Goal: Use online tool/utility: Utilize a website feature to perform a specific function

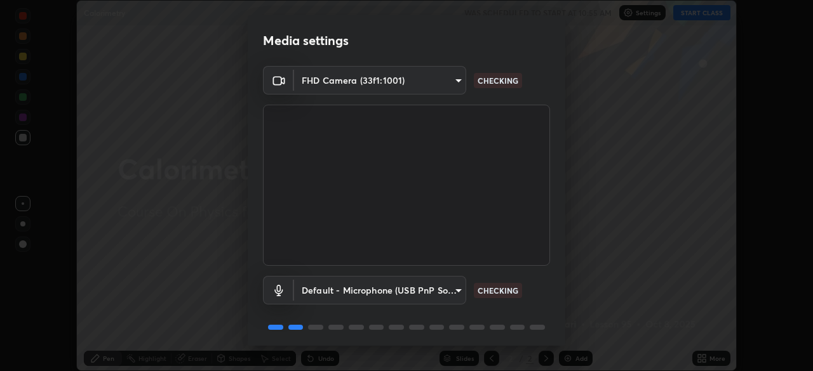
scroll to position [45, 0]
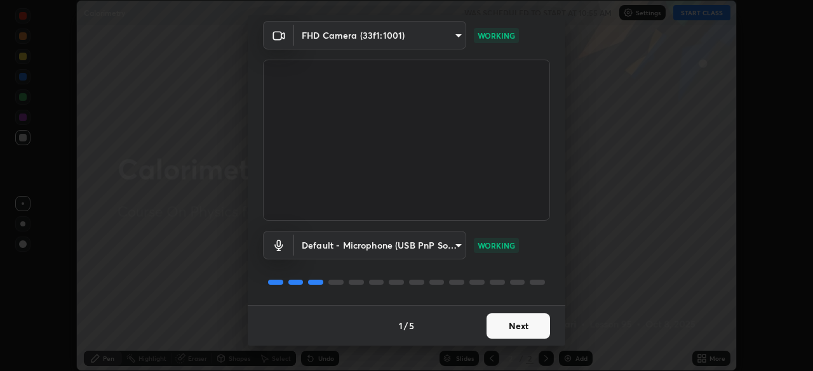
click at [509, 324] on button "Next" at bounding box center [517, 326] width 63 height 25
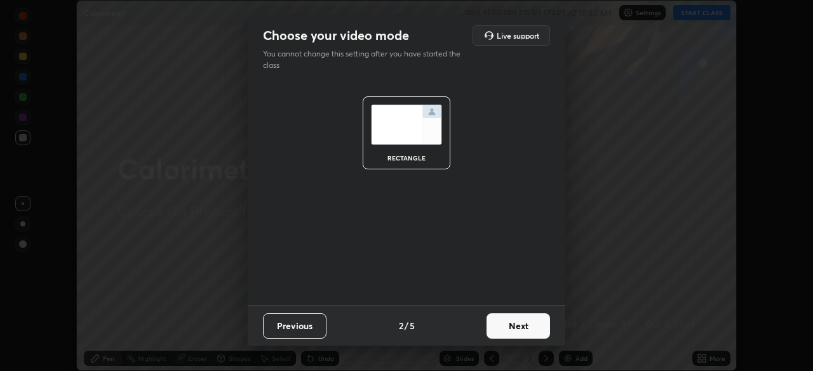
click at [534, 331] on button "Next" at bounding box center [517, 326] width 63 height 25
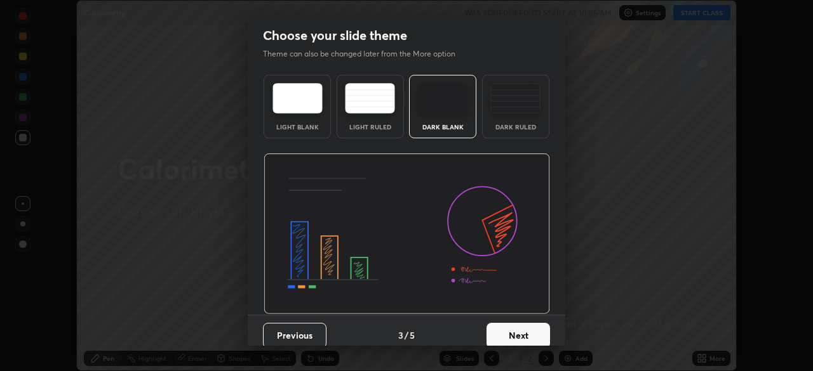
click at [504, 121] on div "Dark Ruled" at bounding box center [515, 106] width 67 height 63
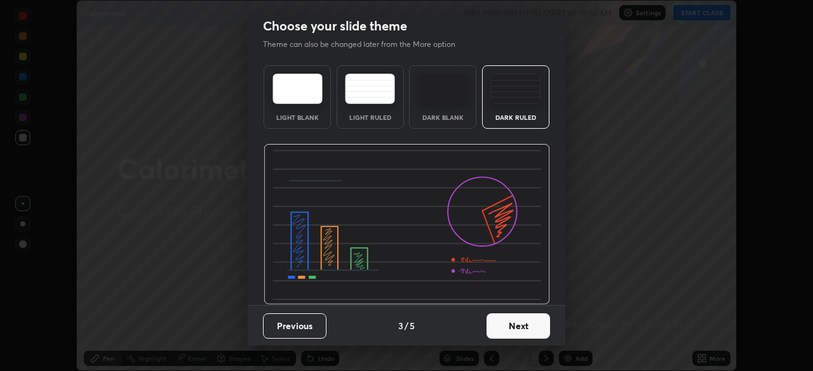
click at [522, 327] on button "Next" at bounding box center [517, 326] width 63 height 25
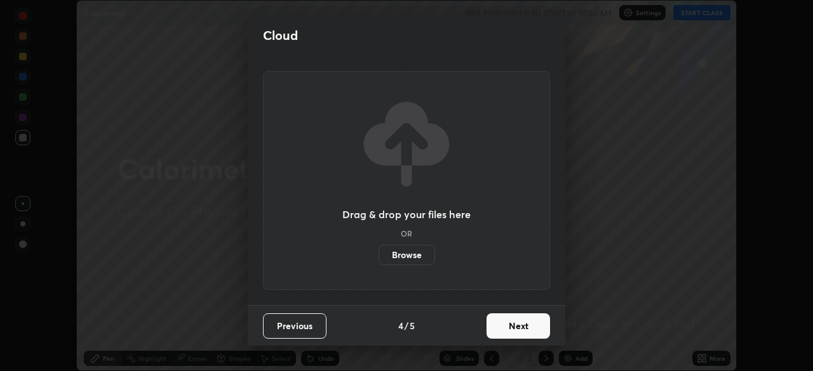
scroll to position [0, 0]
click at [547, 327] on button "Next" at bounding box center [517, 326] width 63 height 25
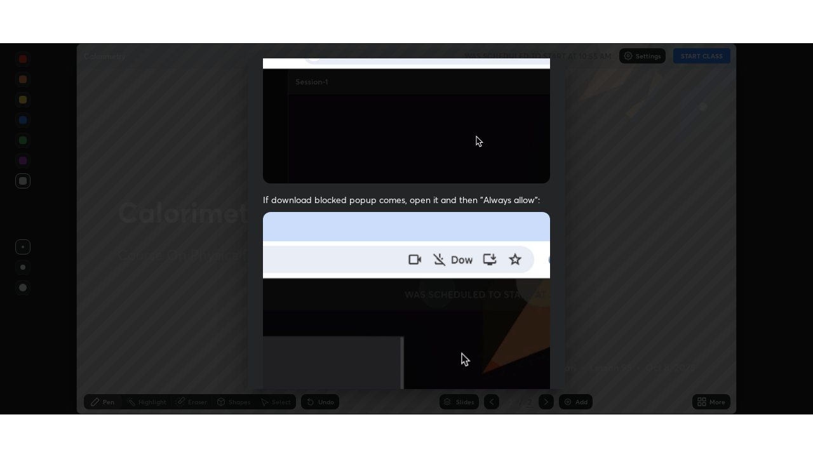
scroll to position [304, 0]
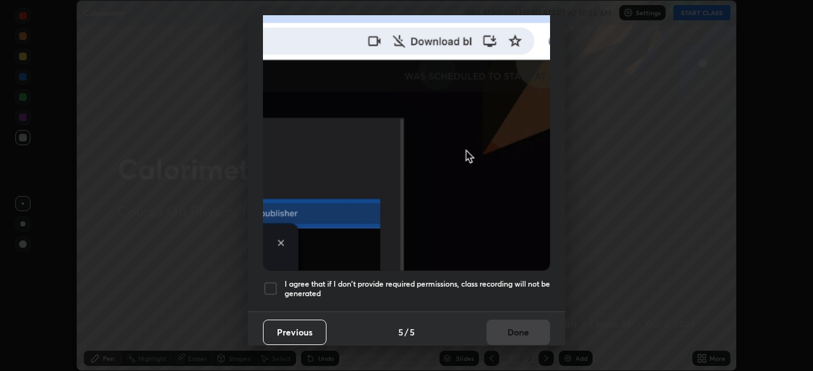
click at [275, 282] on div at bounding box center [270, 288] width 15 height 15
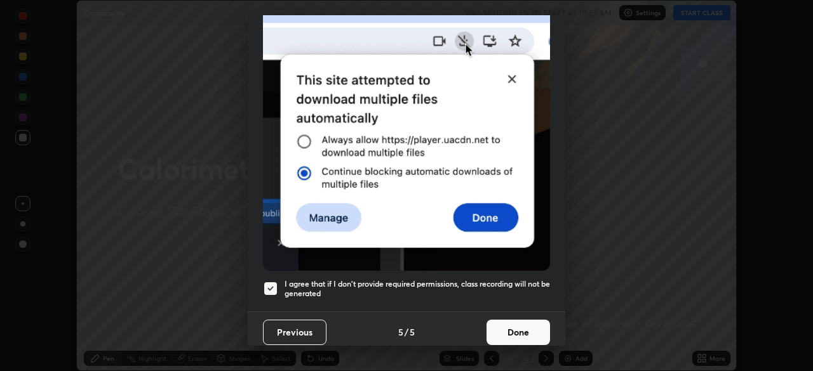
click at [516, 327] on button "Done" at bounding box center [517, 332] width 63 height 25
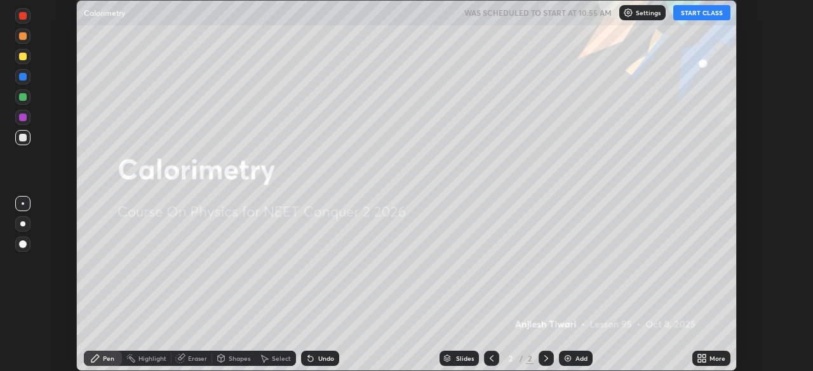
click at [575, 362] on div "Add" at bounding box center [581, 359] width 12 height 6
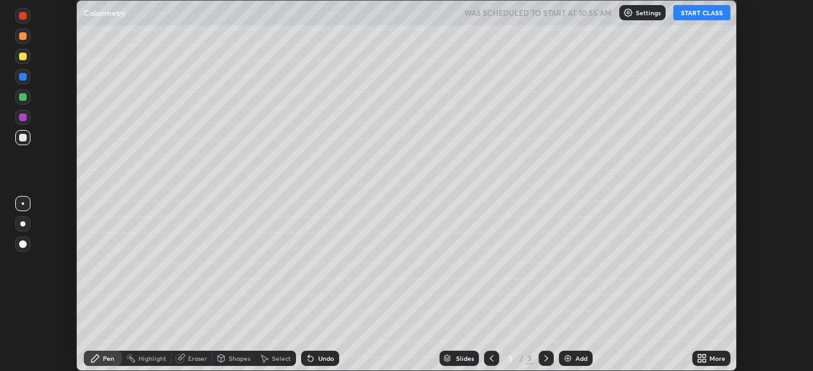
click at [704, 356] on icon at bounding box center [703, 356] width 3 height 3
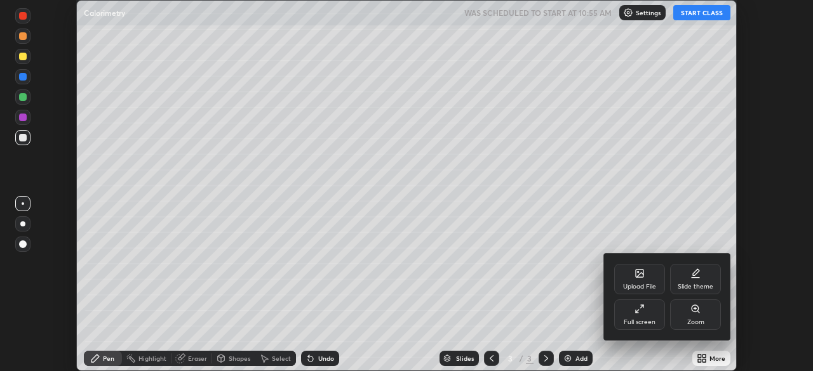
click at [648, 315] on div "Full screen" at bounding box center [639, 315] width 51 height 30
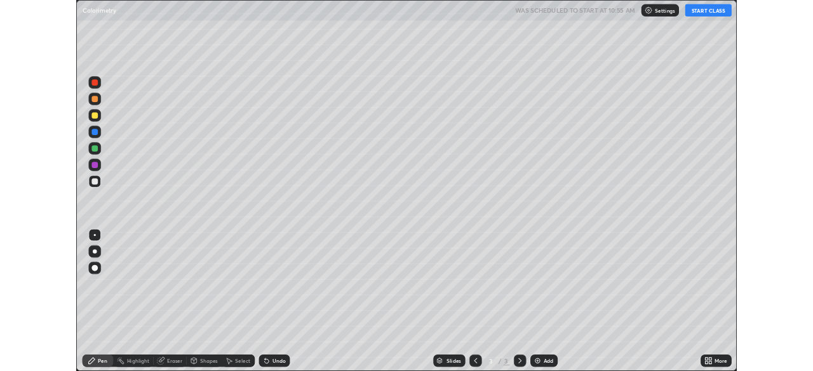
scroll to position [457, 813]
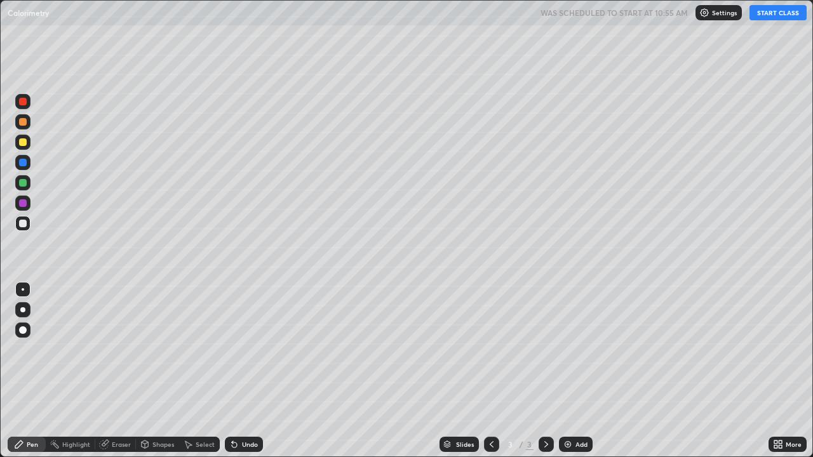
click at [774, 19] on button "START CLASS" at bounding box center [777, 12] width 57 height 15
click at [23, 310] on div at bounding box center [22, 309] width 5 height 5
click at [120, 371] on div "Eraser" at bounding box center [121, 444] width 19 height 6
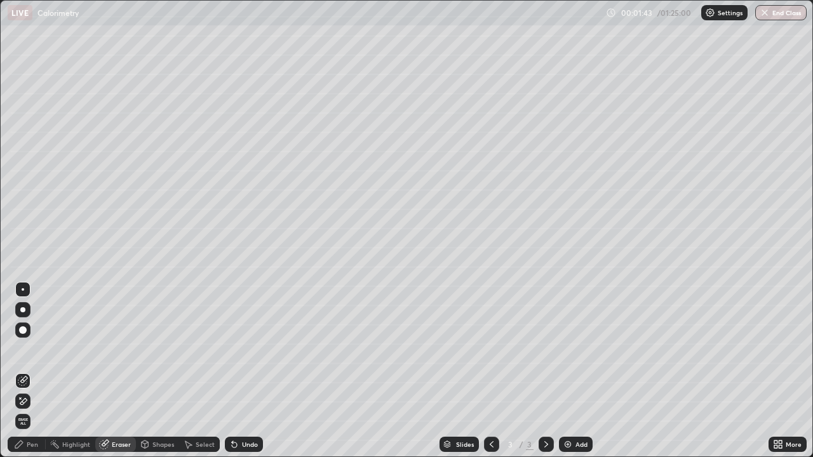
click at [36, 371] on div "Pen" at bounding box center [32, 444] width 11 height 6
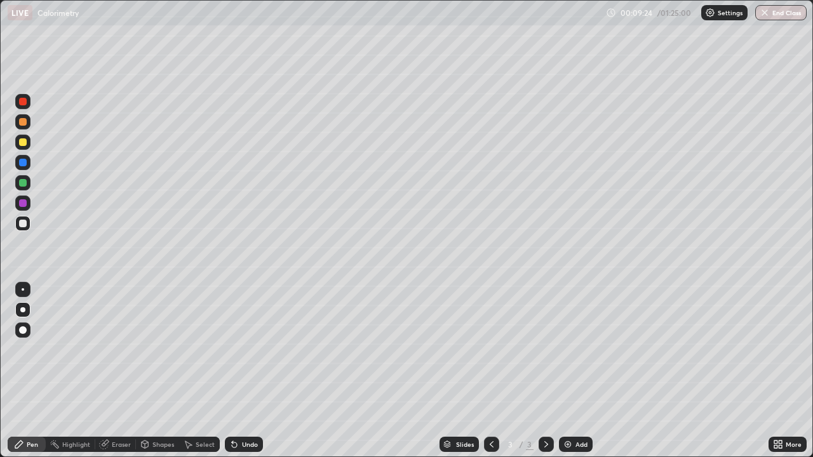
click at [23, 143] on div at bounding box center [23, 142] width 8 height 8
click at [242, 371] on div "Undo" at bounding box center [250, 444] width 16 height 6
click at [248, 371] on div "Undo" at bounding box center [250, 444] width 16 height 6
click at [571, 371] on img at bounding box center [568, 444] width 10 height 10
click at [23, 225] on div at bounding box center [23, 224] width 8 height 8
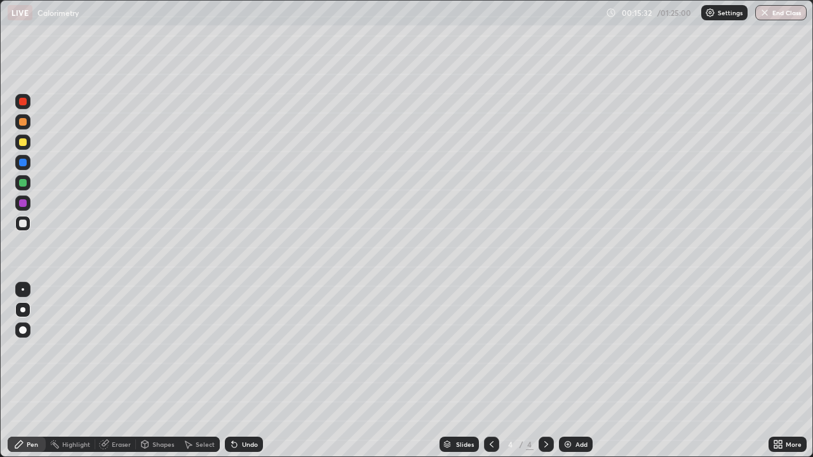
click at [157, 371] on div "Shapes" at bounding box center [157, 444] width 43 height 15
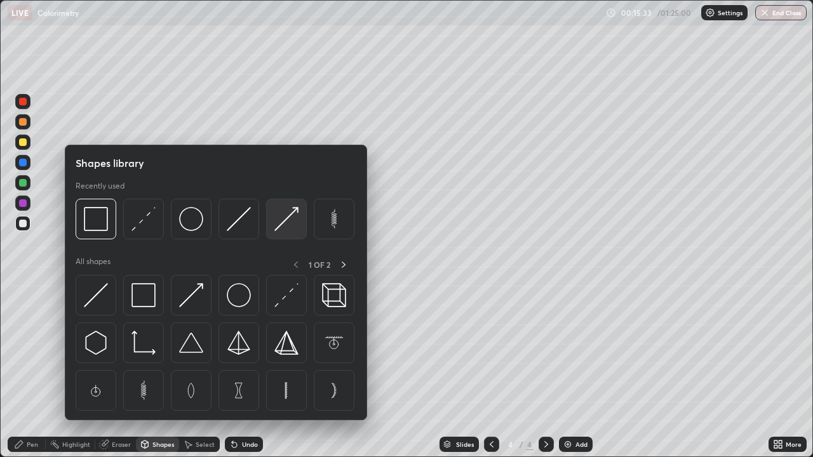
click at [282, 224] on img at bounding box center [286, 219] width 24 height 24
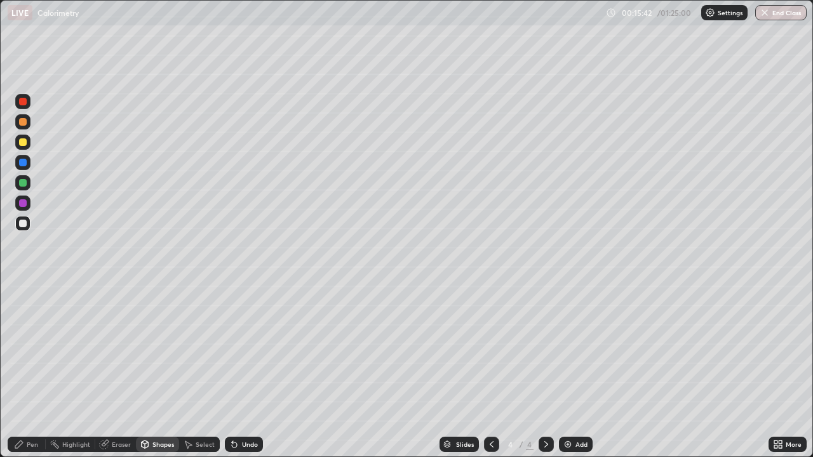
click at [30, 371] on div "Pen" at bounding box center [27, 444] width 38 height 15
click at [23, 143] on div at bounding box center [23, 142] width 8 height 8
click at [25, 163] on div at bounding box center [23, 163] width 8 height 8
click at [25, 185] on div at bounding box center [23, 183] width 8 height 8
click at [159, 371] on div "Shapes" at bounding box center [163, 444] width 22 height 6
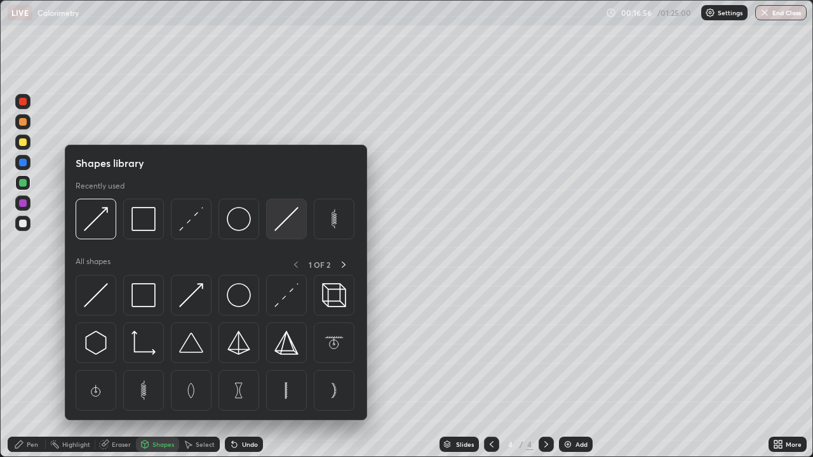
click at [276, 221] on img at bounding box center [286, 219] width 24 height 24
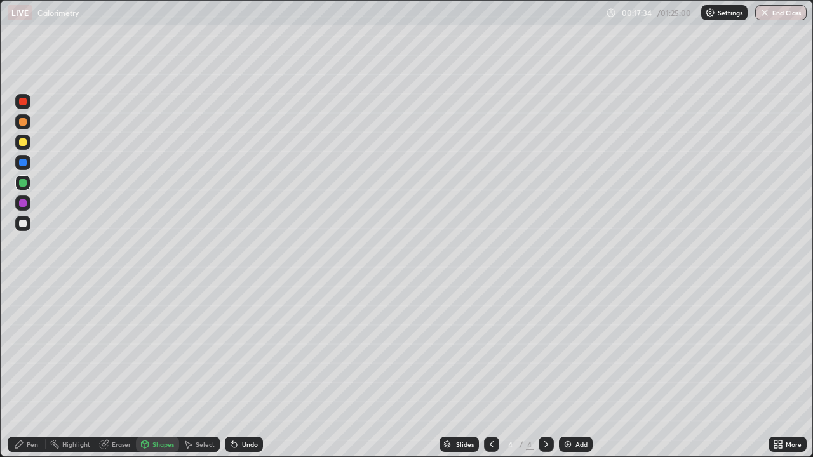
click at [157, 371] on div "Shapes" at bounding box center [163, 444] width 22 height 6
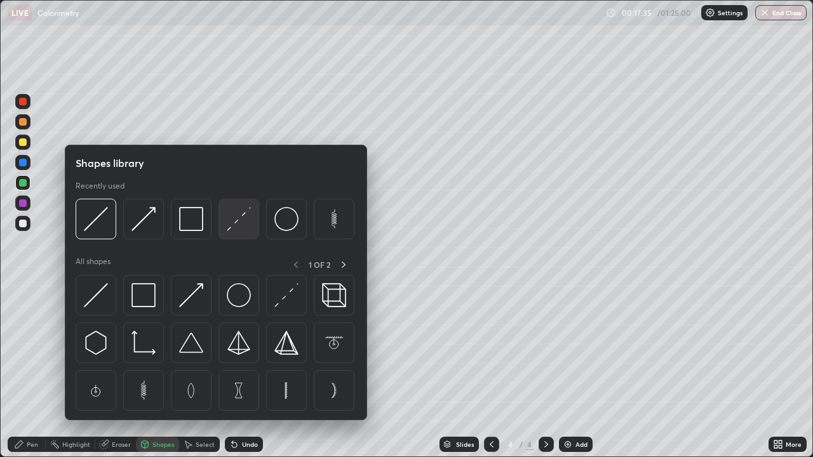
click at [242, 217] on img at bounding box center [239, 219] width 24 height 24
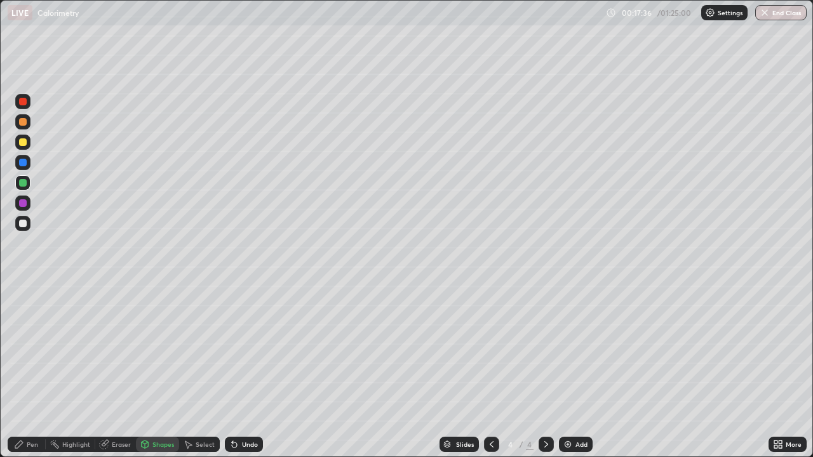
click at [23, 225] on div at bounding box center [23, 224] width 8 height 8
click at [23, 371] on icon at bounding box center [19, 444] width 10 height 10
click at [23, 184] on div at bounding box center [23, 183] width 8 height 8
click at [23, 143] on div at bounding box center [23, 142] width 8 height 8
click at [23, 290] on div at bounding box center [23, 289] width 3 height 3
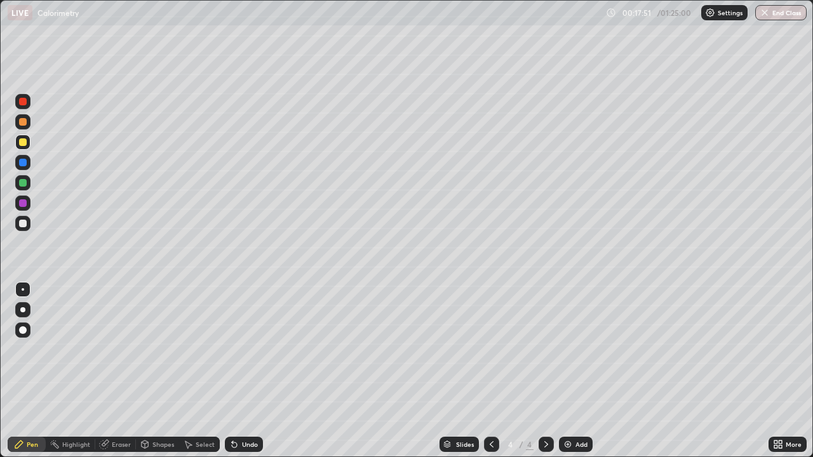
click at [23, 163] on div at bounding box center [23, 163] width 8 height 8
click at [23, 184] on div at bounding box center [23, 183] width 8 height 8
click at [26, 105] on div at bounding box center [22, 101] width 15 height 15
click at [244, 371] on div "Undo" at bounding box center [241, 444] width 43 height 25
click at [246, 371] on div "Undo" at bounding box center [250, 444] width 16 height 6
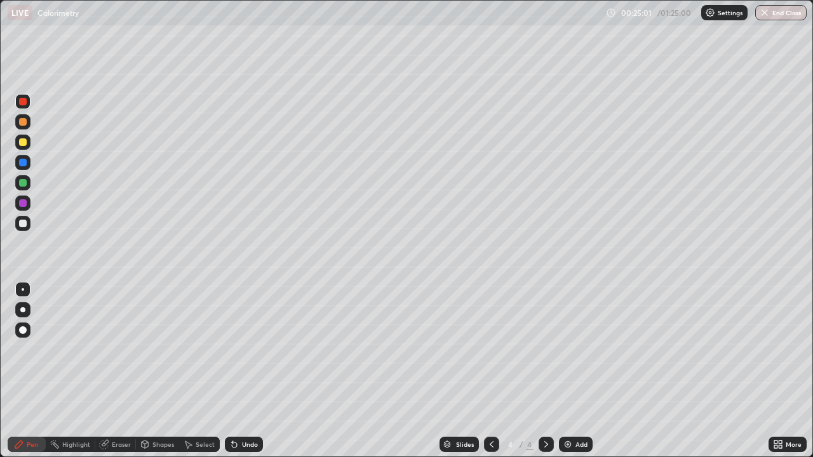
click at [569, 371] on div "Add" at bounding box center [576, 444] width 34 height 15
click at [23, 310] on div at bounding box center [22, 309] width 5 height 5
click at [29, 227] on div at bounding box center [22, 223] width 15 height 15
click at [24, 143] on div at bounding box center [23, 142] width 8 height 8
click at [235, 371] on icon at bounding box center [234, 444] width 10 height 10
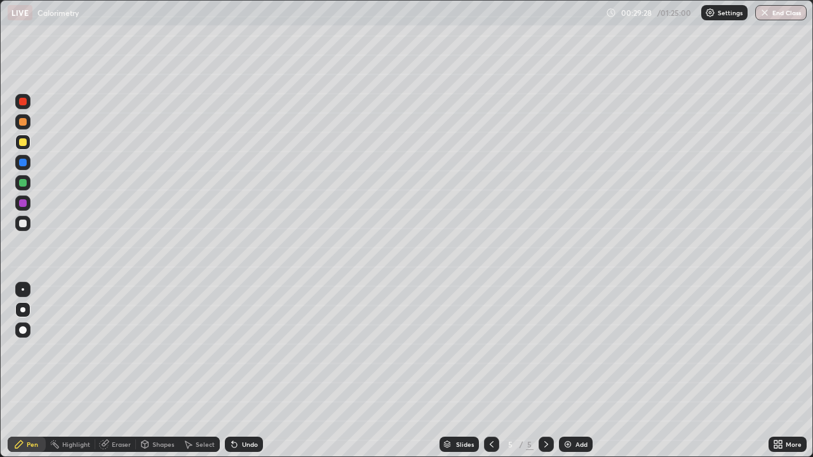
click at [235, 371] on icon at bounding box center [234, 444] width 10 height 10
click at [237, 371] on div "Undo" at bounding box center [244, 444] width 38 height 15
click at [28, 222] on div at bounding box center [22, 223] width 15 height 15
click at [569, 371] on img at bounding box center [568, 444] width 10 height 10
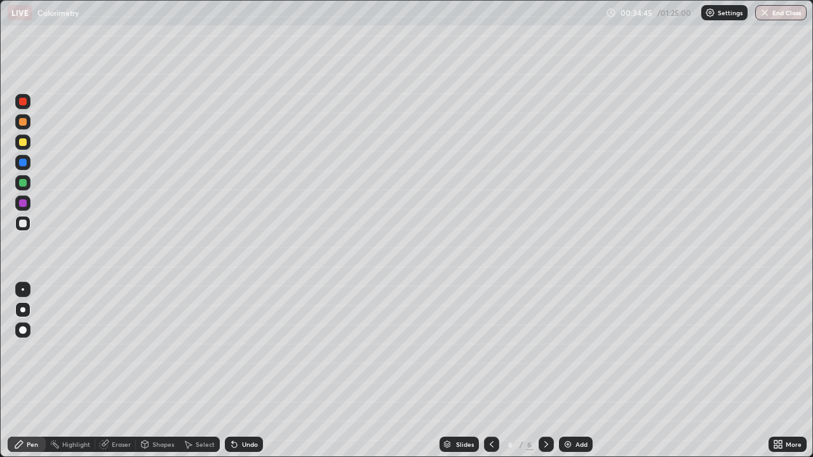
click at [27, 229] on div at bounding box center [22, 223] width 15 height 15
click at [23, 145] on div at bounding box center [23, 142] width 8 height 8
click at [23, 224] on div at bounding box center [23, 224] width 8 height 8
click at [570, 371] on img at bounding box center [568, 444] width 10 height 10
click at [29, 146] on div at bounding box center [22, 142] width 15 height 15
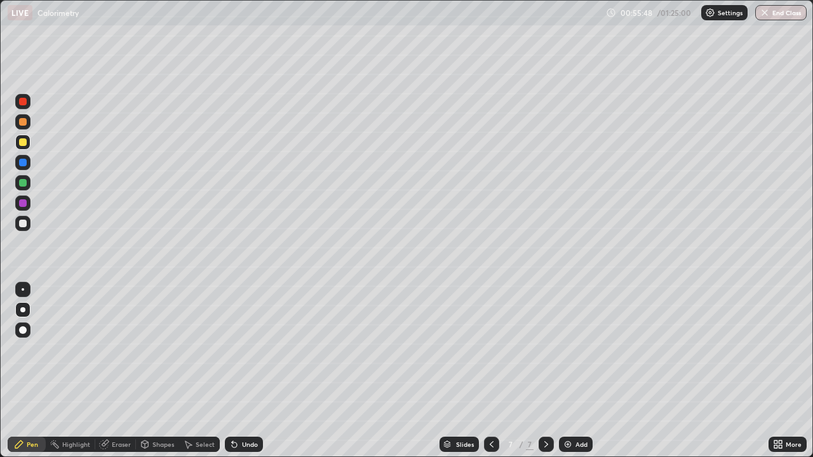
click at [25, 220] on div at bounding box center [22, 223] width 15 height 15
click at [245, 371] on div "Undo" at bounding box center [250, 444] width 16 height 6
click at [488, 371] on icon at bounding box center [491, 444] width 10 height 10
click at [21, 147] on div at bounding box center [22, 142] width 15 height 15
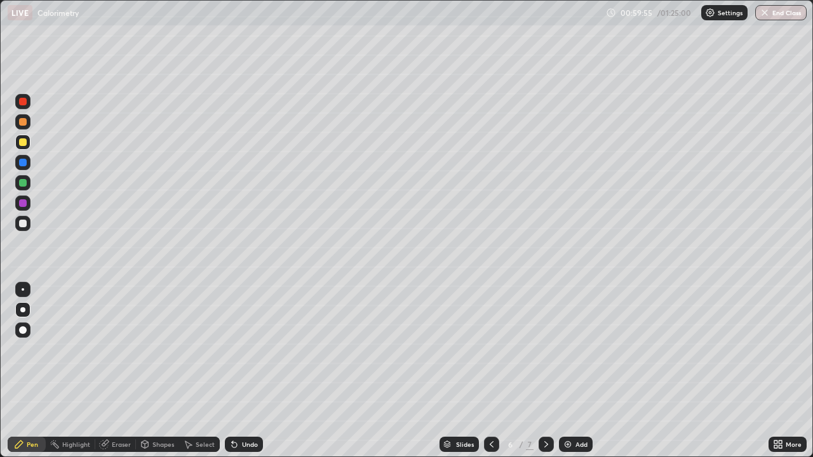
click at [545, 371] on div at bounding box center [545, 444] width 15 height 25
click at [568, 371] on img at bounding box center [568, 444] width 10 height 10
click at [24, 224] on div at bounding box center [23, 224] width 8 height 8
click at [232, 371] on icon at bounding box center [232, 441] width 1 height 1
click at [236, 371] on icon at bounding box center [234, 444] width 10 height 10
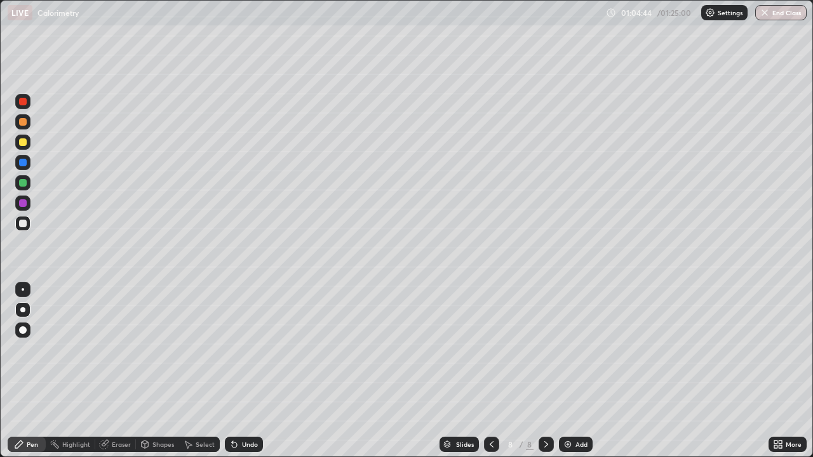
click at [242, 371] on div "Undo" at bounding box center [250, 444] width 16 height 6
click at [124, 371] on div "Eraser" at bounding box center [121, 444] width 19 height 6
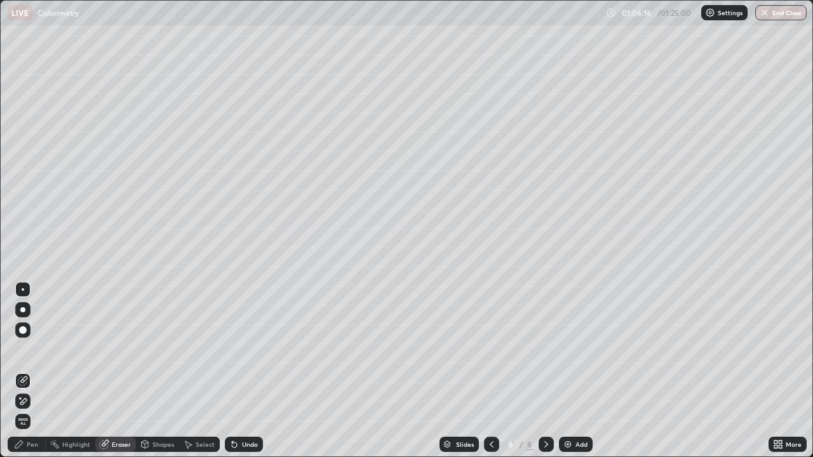
click at [28, 371] on div "Pen" at bounding box center [27, 444] width 38 height 15
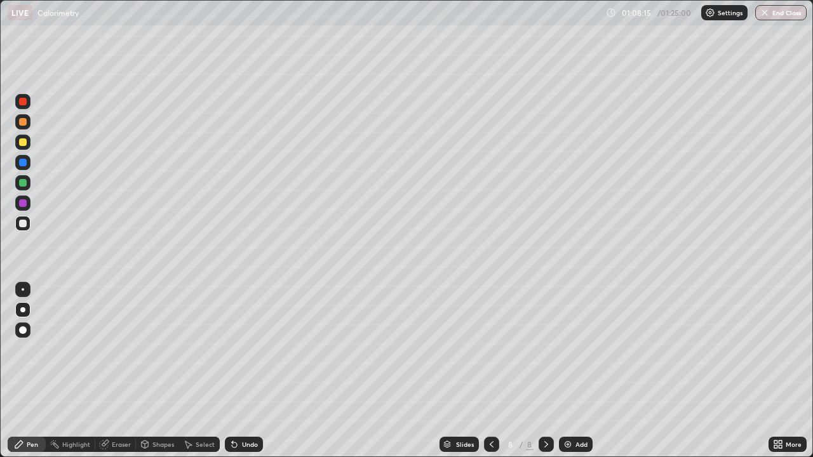
click at [197, 371] on div "Select" at bounding box center [205, 444] width 19 height 6
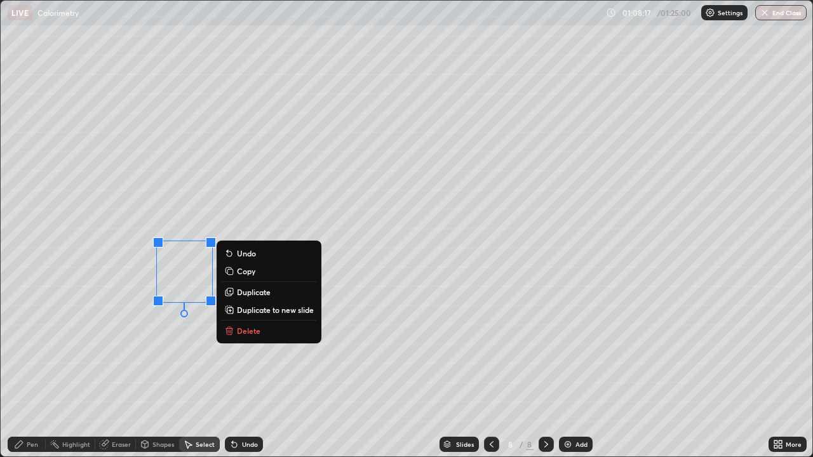
click at [246, 333] on p "Delete" at bounding box center [248, 331] width 23 height 10
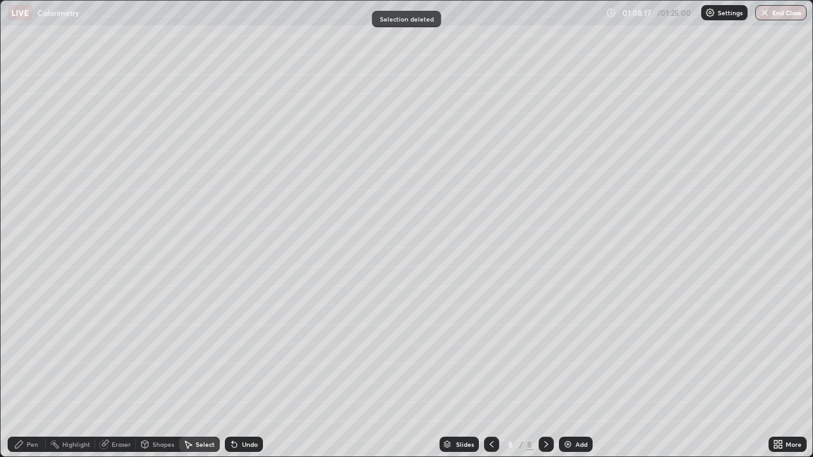
click at [33, 371] on div "Pen" at bounding box center [32, 444] width 11 height 6
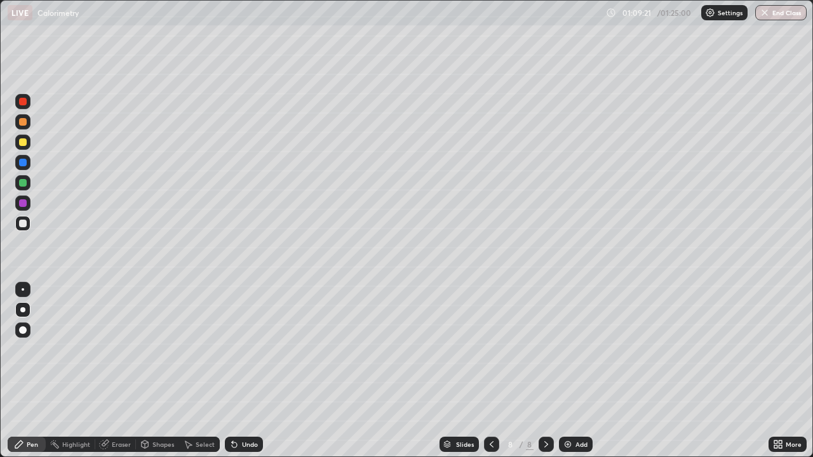
click at [242, 371] on div "Undo" at bounding box center [244, 444] width 38 height 15
click at [25, 147] on div at bounding box center [22, 142] width 15 height 15
click at [490, 371] on icon at bounding box center [491, 444] width 10 height 10
click at [495, 371] on div at bounding box center [491, 444] width 15 height 15
click at [491, 371] on icon at bounding box center [491, 444] width 10 height 10
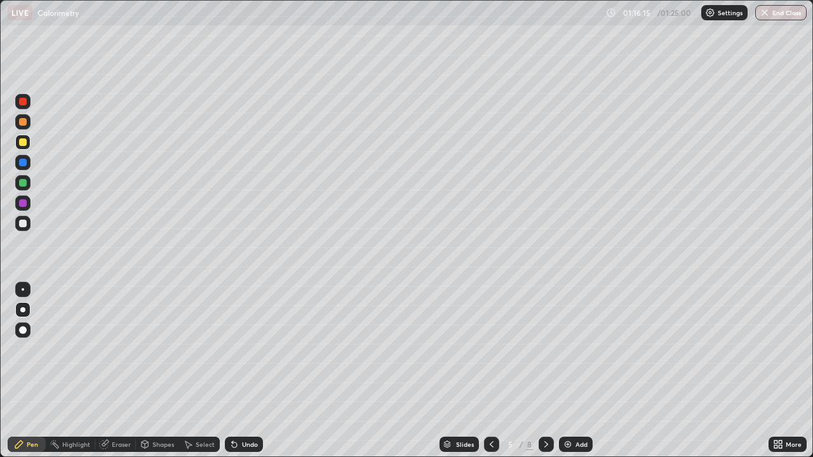
click at [488, 371] on icon at bounding box center [491, 444] width 10 height 10
click at [497, 371] on div at bounding box center [491, 444] width 15 height 25
click at [779, 17] on button "End Class" at bounding box center [781, 12] width 50 height 15
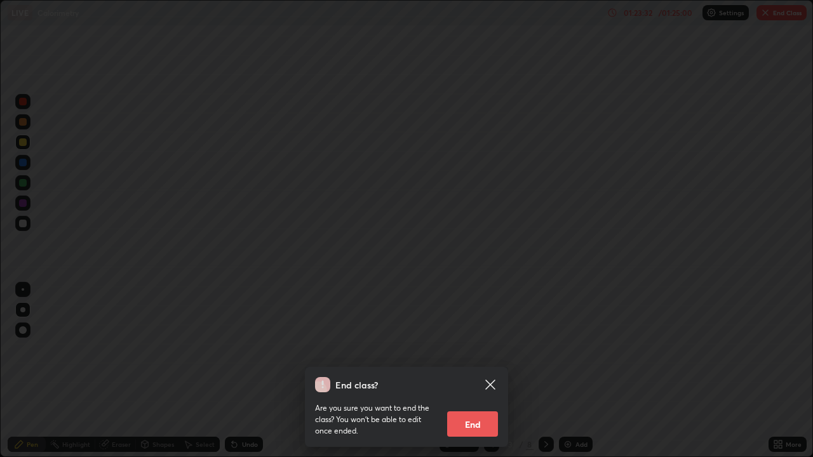
click at [477, 371] on button "End" at bounding box center [472, 423] width 51 height 25
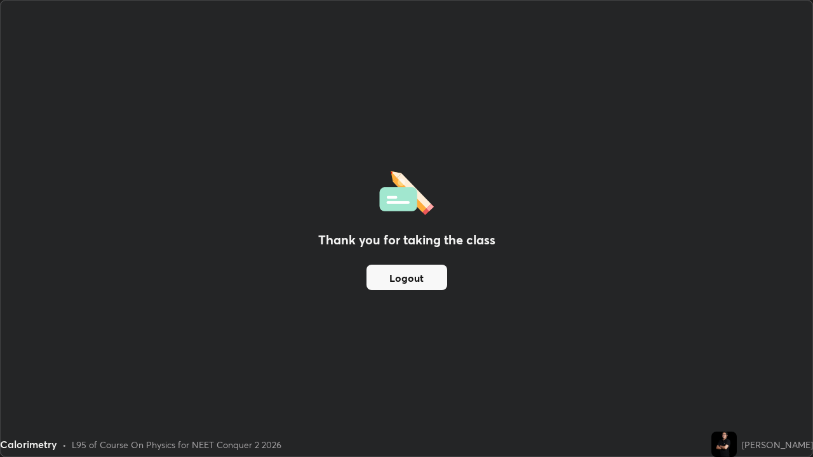
click at [424, 274] on button "Logout" at bounding box center [406, 277] width 81 height 25
click at [419, 281] on button "Logout" at bounding box center [406, 277] width 81 height 25
click at [411, 280] on button "Logout" at bounding box center [406, 277] width 81 height 25
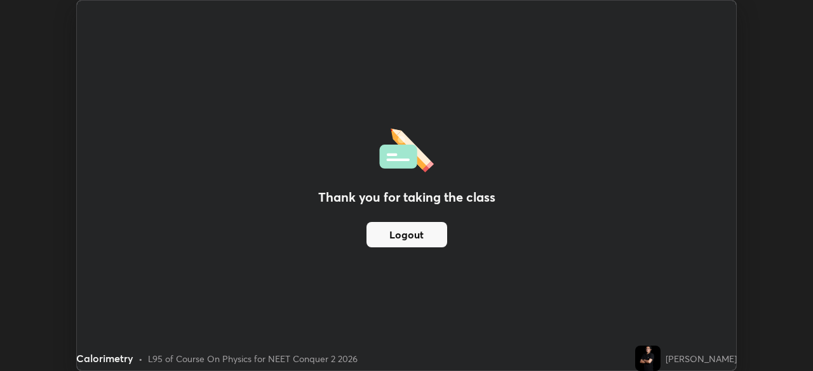
scroll to position [63126, 62685]
